Goal: Book appointment/travel/reservation

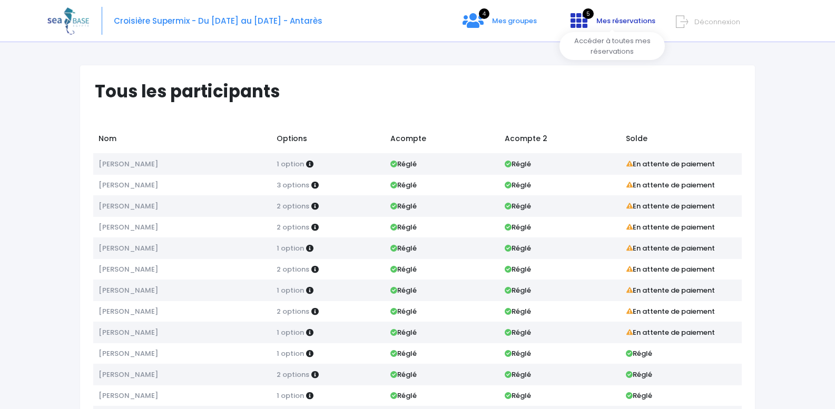
click at [592, 25] on link "5 Mes réservations" at bounding box center [612, 24] width 100 height 10
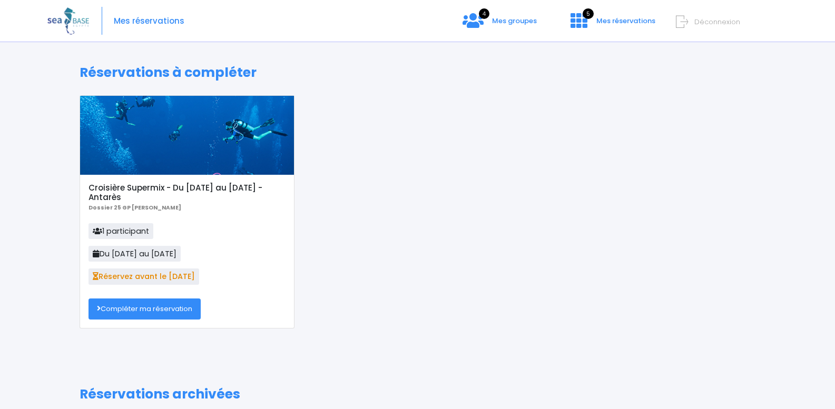
click at [198, 151] on div at bounding box center [187, 135] width 214 height 79
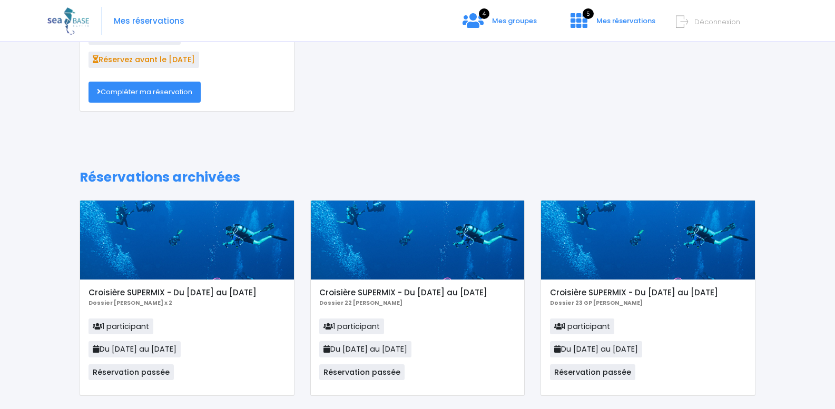
scroll to position [263, 0]
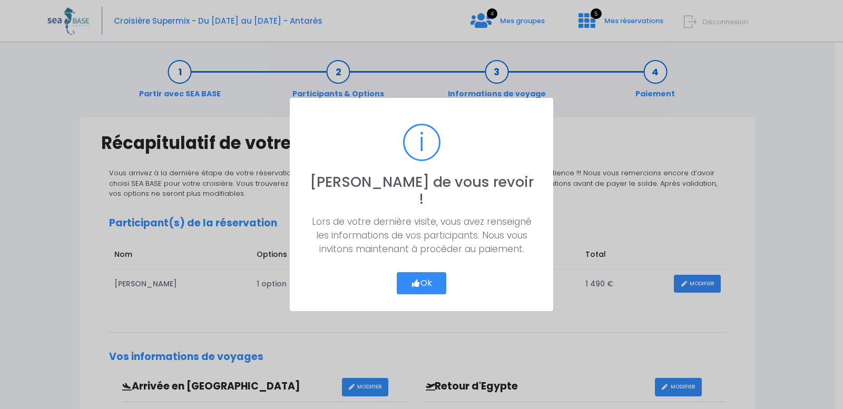
click at [413, 283] on icon "button" at bounding box center [415, 283] width 9 height 0
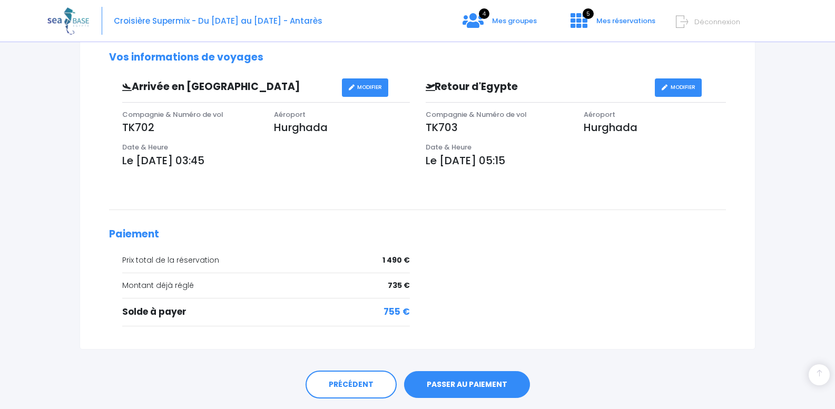
scroll to position [331, 0]
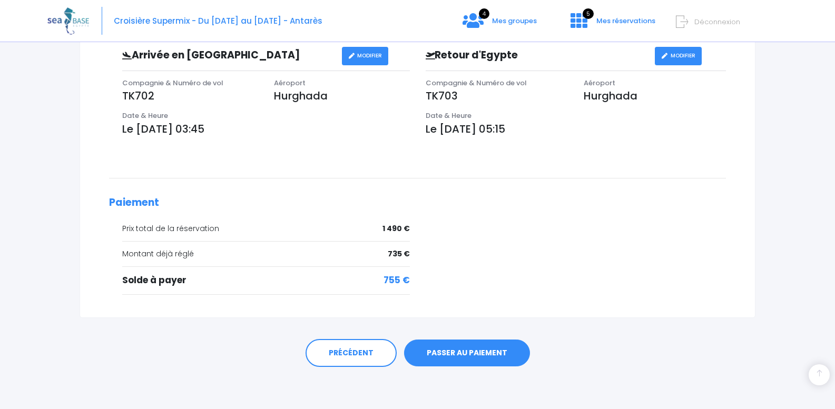
click at [474, 352] on link "PASSER AU PAIEMENT" at bounding box center [467, 353] width 126 height 27
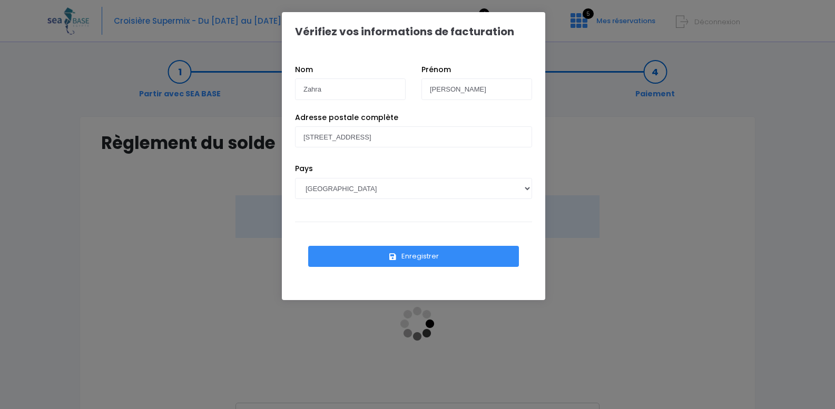
click at [418, 250] on button "Enregistrer" at bounding box center [413, 256] width 211 height 21
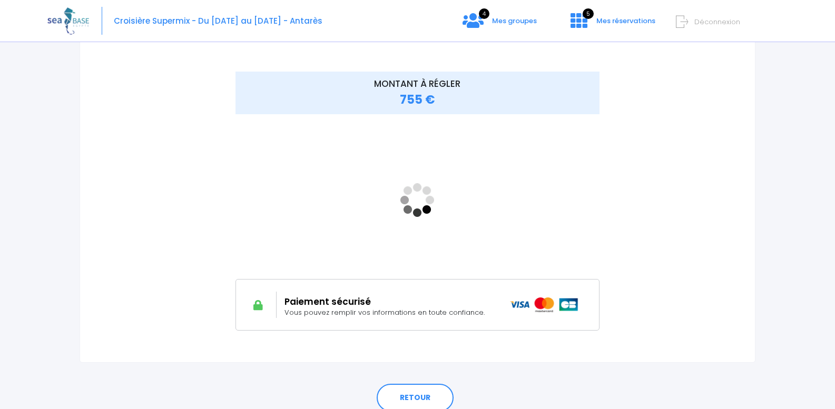
scroll to position [158, 0]
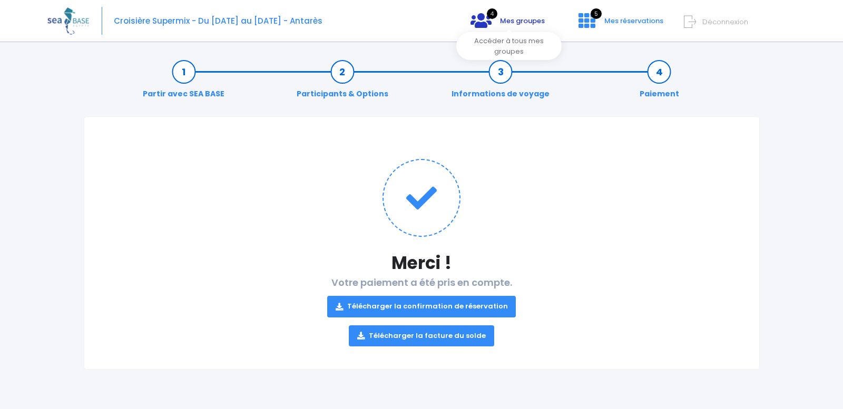
click at [498, 24] on link "4 Mes groupes" at bounding box center [507, 24] width 91 height 10
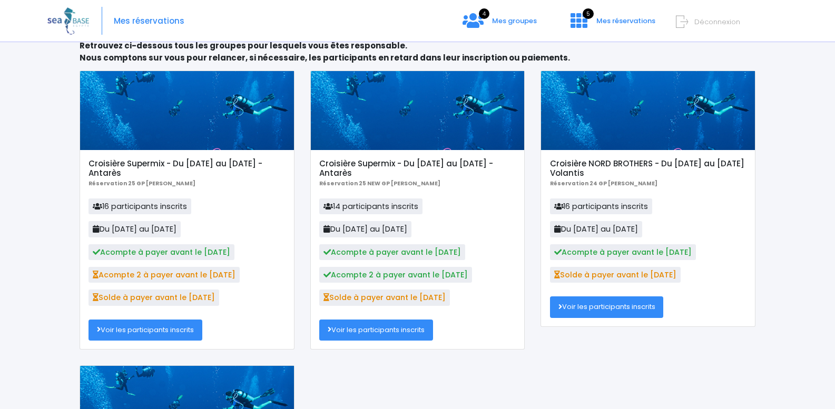
scroll to position [158, 0]
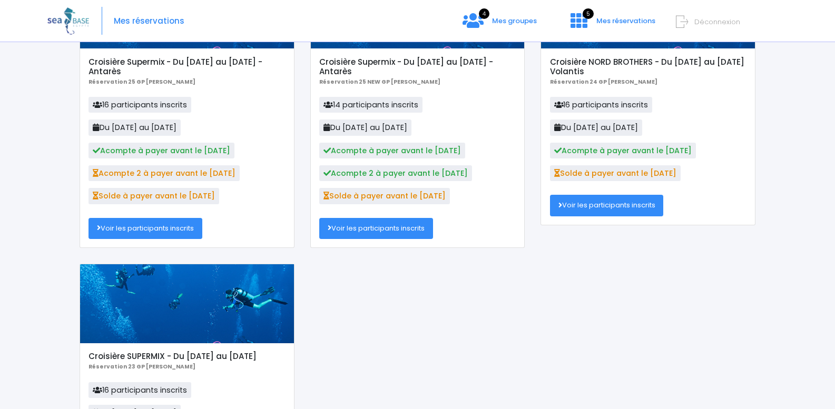
click at [169, 229] on link "Voir les participants inscrits" at bounding box center [146, 228] width 114 height 21
